Goal: Entertainment & Leisure: Consume media (video, audio)

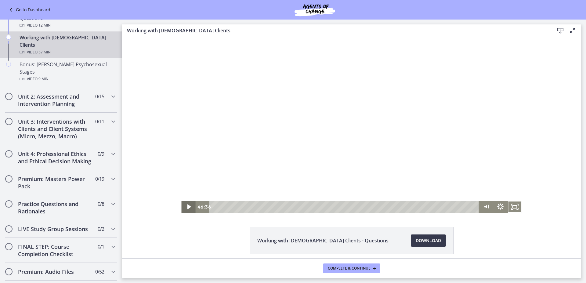
click at [188, 207] on icon "Play Video" at bounding box center [190, 206] width 4 height 5
click at [513, 208] on rect "Fullscreen" at bounding box center [515, 207] width 4 height 3
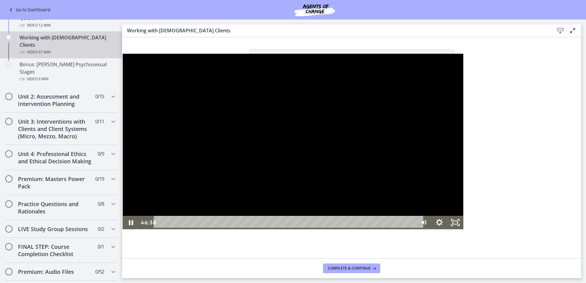
click at [342, 229] on div at bounding box center [293, 142] width 341 height 176
click at [123, 229] on icon "Pause" at bounding box center [131, 222] width 16 height 13
click at [464, 229] on icon "Unfullscreen" at bounding box center [456, 222] width 16 height 13
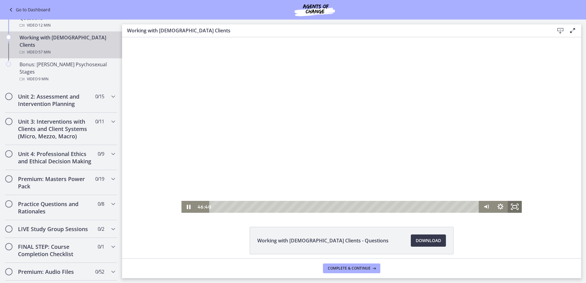
click at [510, 209] on icon "Fullscreen" at bounding box center [515, 207] width 14 height 12
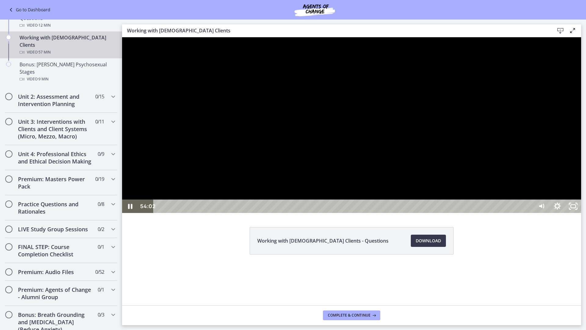
click at [392, 192] on div at bounding box center [351, 125] width 459 height 176
click at [583, 214] on icon "Unfullscreen" at bounding box center [573, 206] width 19 height 16
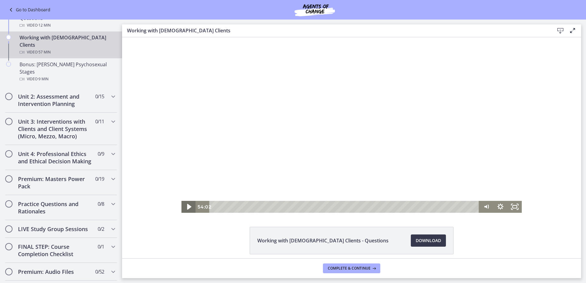
click at [187, 206] on icon "Play Video" at bounding box center [189, 207] width 4 height 6
click at [515, 207] on icon "Fullscreen" at bounding box center [514, 207] width 17 height 14
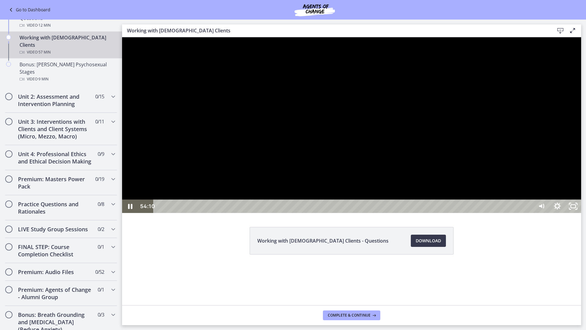
click at [530, 213] on div "53:14" at bounding box center [344, 205] width 370 height 13
click at [530, 213] on div "52:07" at bounding box center [344, 205] width 370 height 13
click at [549, 213] on div at bounding box center [351, 125] width 459 height 176
click at [544, 213] on div at bounding box center [351, 125] width 459 height 176
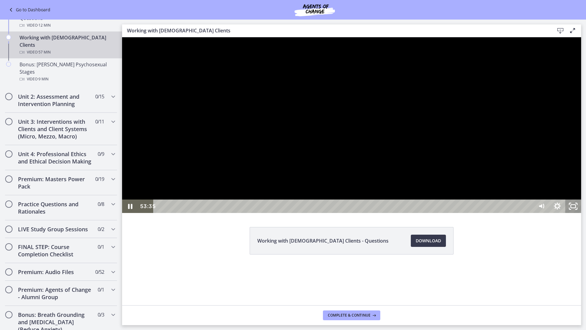
click at [582, 213] on icon "Unfullscreen" at bounding box center [574, 205] width 16 height 13
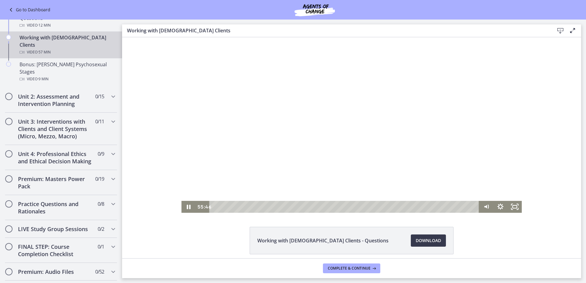
click at [303, 134] on div at bounding box center [351, 125] width 341 height 176
